Goal: Task Accomplishment & Management: Use online tool/utility

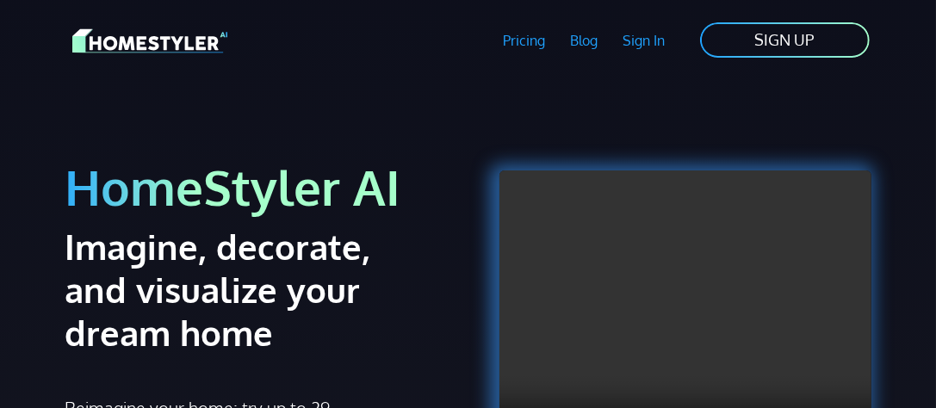
click at [655, 42] on link "Sign In" at bounding box center [644, 41] width 67 height 40
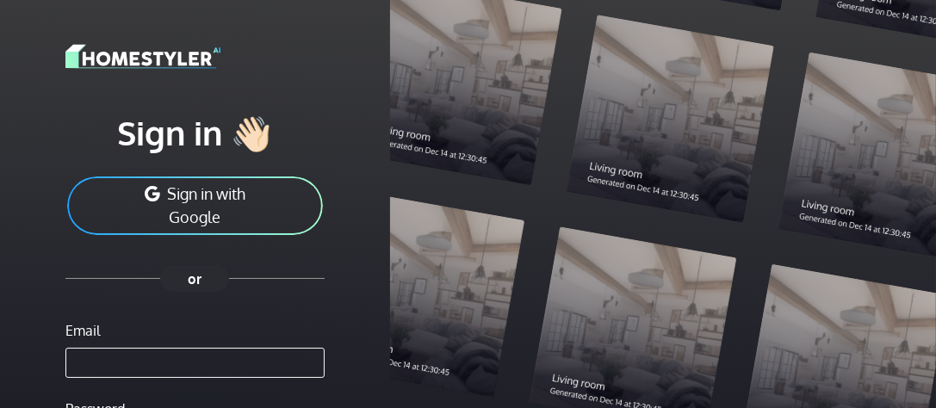
click at [244, 221] on button "Sign in with Google" at bounding box center [194, 206] width 259 height 62
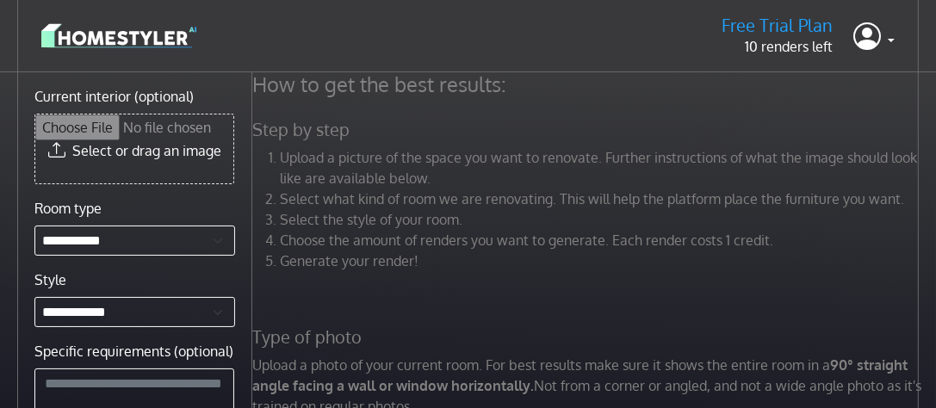
scroll to position [3, 0]
